Goal: Navigation & Orientation: Find specific page/section

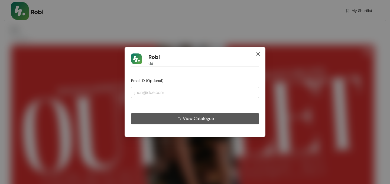
click at [257, 53] on icon "close" at bounding box center [258, 53] width 3 height 3
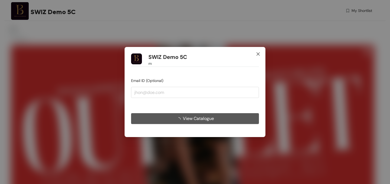
click at [257, 53] on icon "close" at bounding box center [258, 54] width 4 height 4
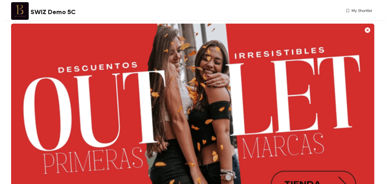
scroll to position [8, 0]
